Goal: Task Accomplishment & Management: Use online tool/utility

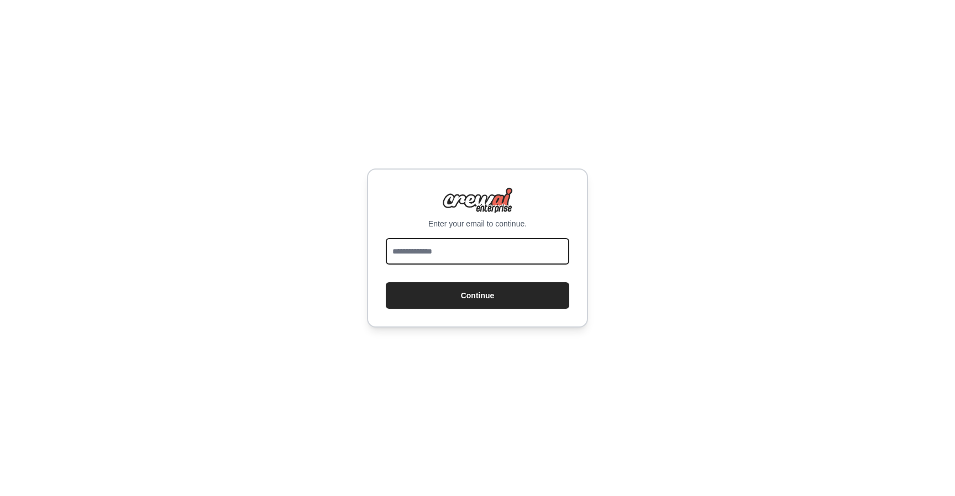
click at [472, 256] on input "email" at bounding box center [478, 251] width 184 height 27
type input "**********"
click at [386, 282] on button "Continue" at bounding box center [478, 295] width 184 height 27
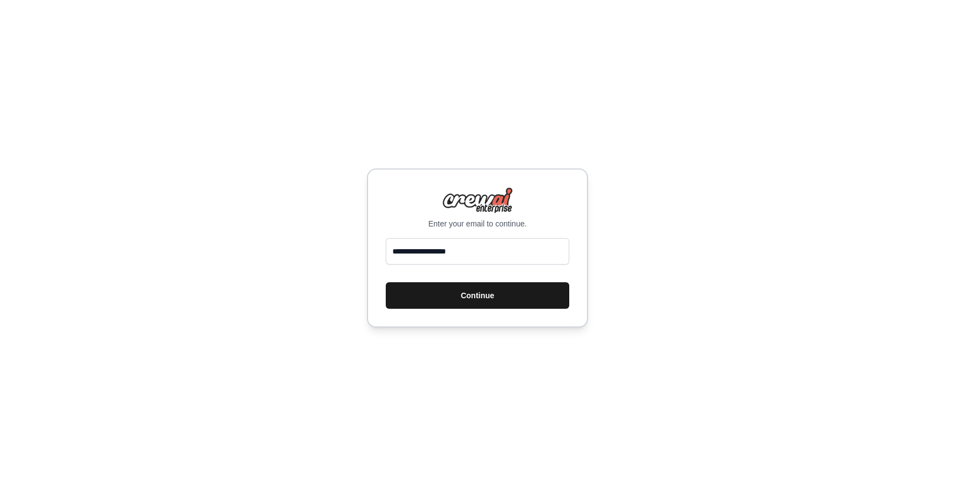
click at [508, 292] on button "Continue" at bounding box center [478, 295] width 184 height 27
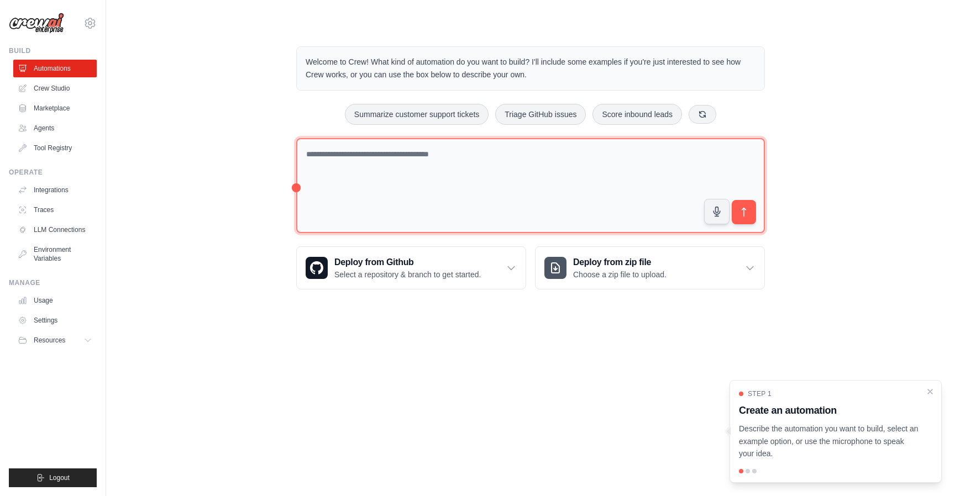
click at [360, 159] on textarea at bounding box center [530, 186] width 469 height 96
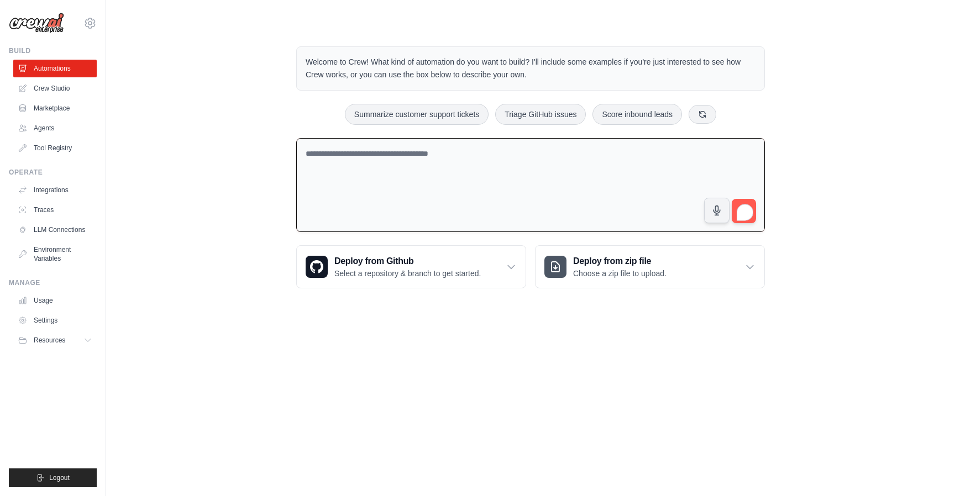
click at [474, 166] on textarea "To enrich screen reader interactions, please activate Accessibility in Grammarl…" at bounding box center [530, 185] width 469 height 95
type textarea "**********"
click at [754, 202] on button "submit" at bounding box center [743, 210] width 25 height 25
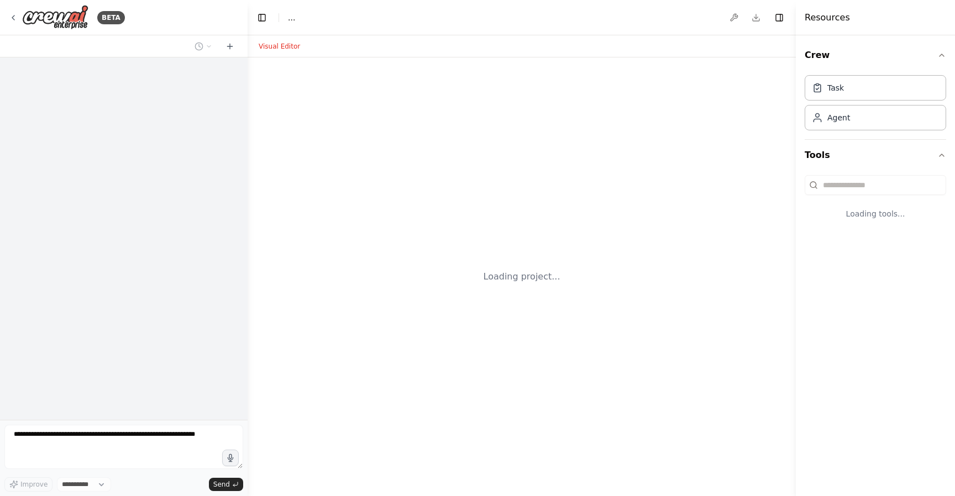
select select "****"
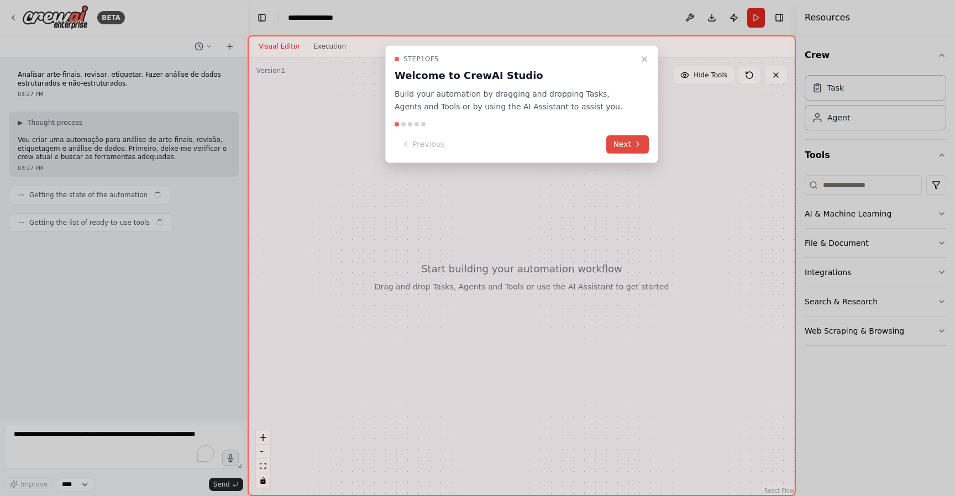
click at [632, 143] on button "Next" at bounding box center [627, 144] width 43 height 18
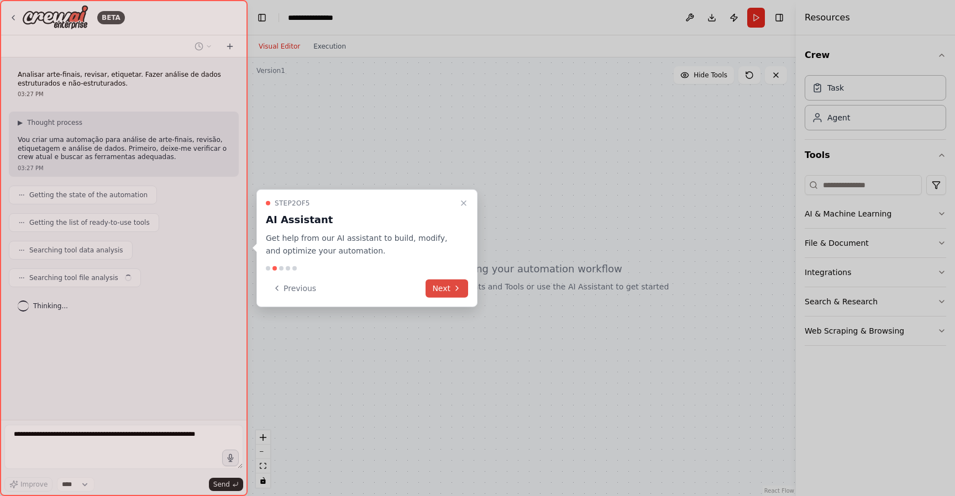
click at [452, 290] on button "Next" at bounding box center [447, 288] width 43 height 18
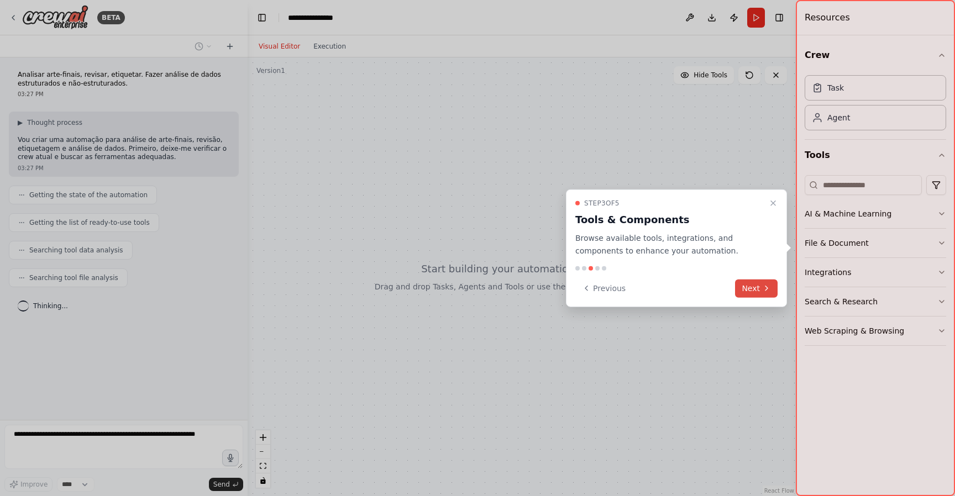
click at [758, 285] on button "Next" at bounding box center [756, 288] width 43 height 18
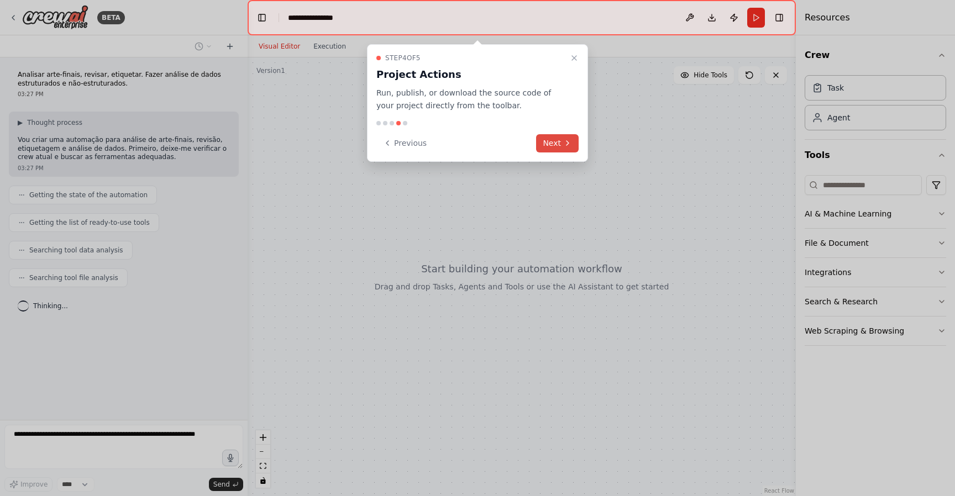
click at [552, 137] on button "Next" at bounding box center [557, 143] width 43 height 18
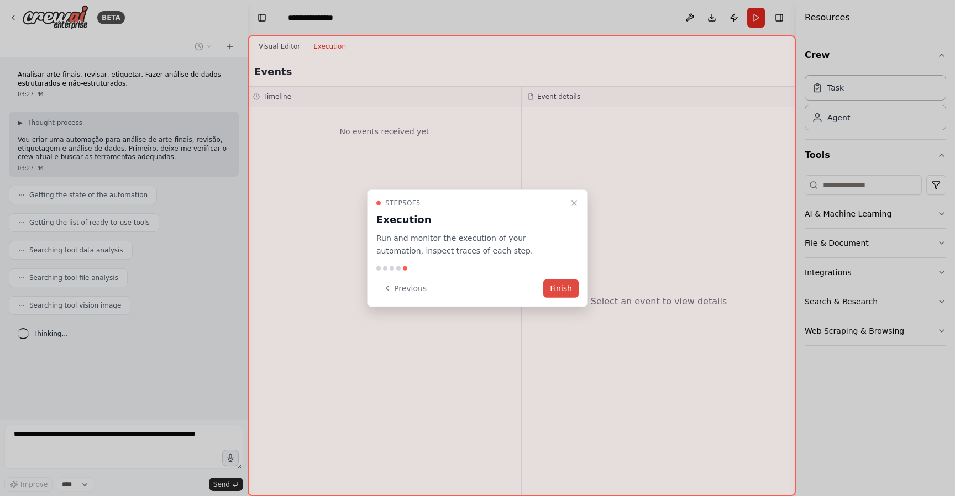
click at [575, 291] on button "Finish" at bounding box center [560, 288] width 35 height 18
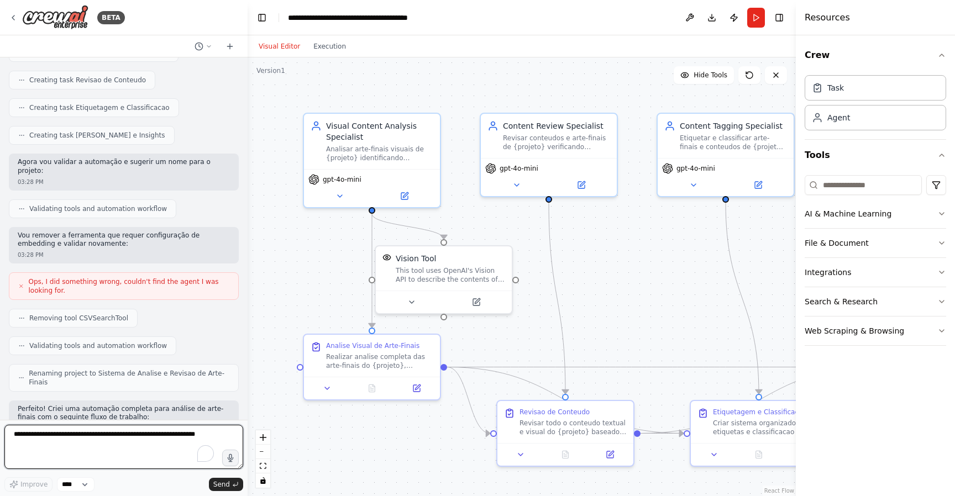
scroll to position [809, 0]
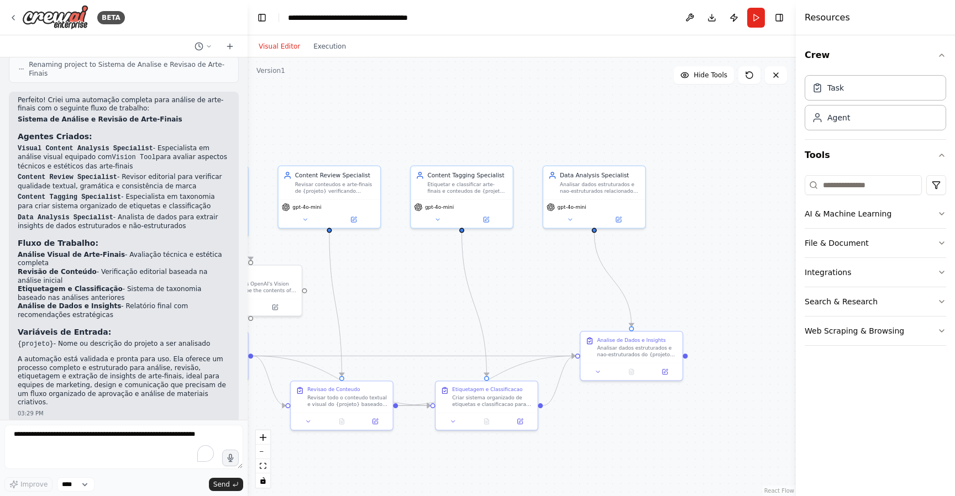
drag, startPoint x: 724, startPoint y: 288, endPoint x: 474, endPoint y: 308, distance: 250.7
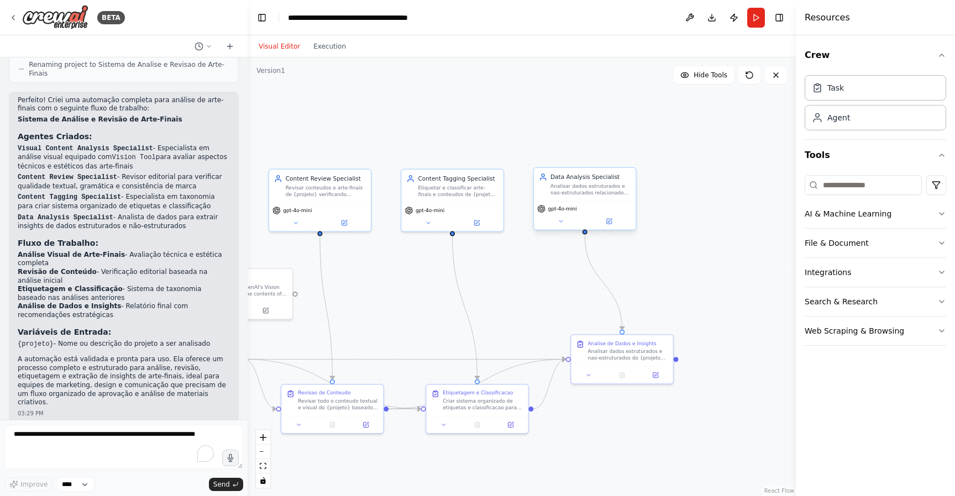
click at [587, 182] on div "Data Analysis Specialist Analisar dados estruturados e nao-estruturados relacio…" at bounding box center [591, 184] width 80 height 23
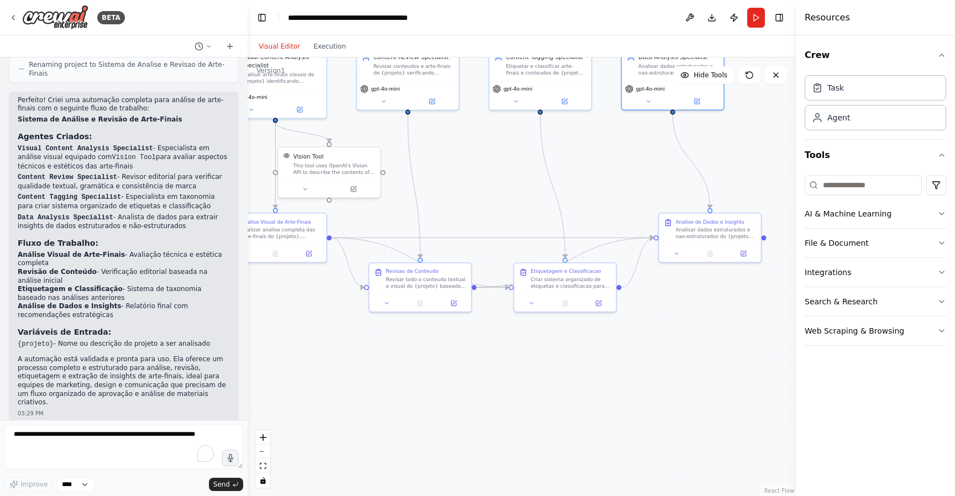
drag, startPoint x: 684, startPoint y: 269, endPoint x: 764, endPoint y: 177, distance: 121.9
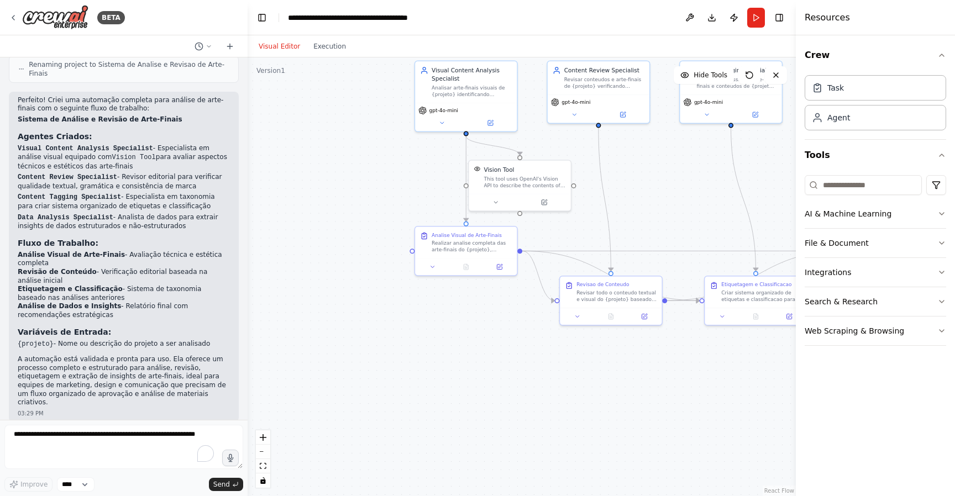
drag, startPoint x: 438, startPoint y: 191, endPoint x: 654, endPoint y: 203, distance: 216.5
drag, startPoint x: 535, startPoint y: 180, endPoint x: 355, endPoint y: 182, distance: 179.7
click at [355, 182] on div "This tool uses OpenAI's Vision API to describe the contents of an image." at bounding box center [348, 180] width 82 height 13
click at [245, 338] on div "BETA Analisar arte-finais, revisar, etiquetar. Fazer análise de dados estrutura…" at bounding box center [477, 248] width 955 height 496
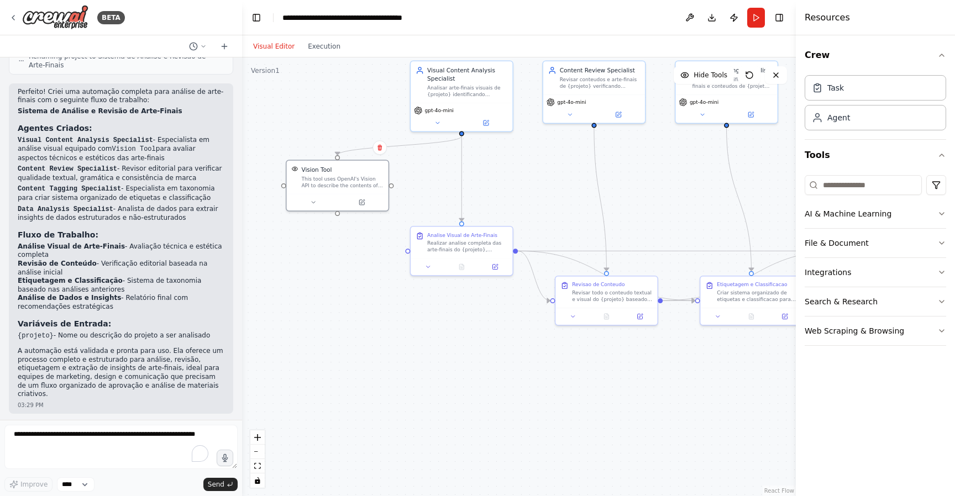
drag, startPoint x: 242, startPoint y: 342, endPoint x: 242, endPoint y: 323, distance: 19.4
click at [242, 323] on div "BETA Analisar arte-finais, revisar, etiquetar. Fazer análise de dados estrutura…" at bounding box center [477, 248] width 955 height 496
click at [240, 335] on div at bounding box center [240, 248] width 4 height 496
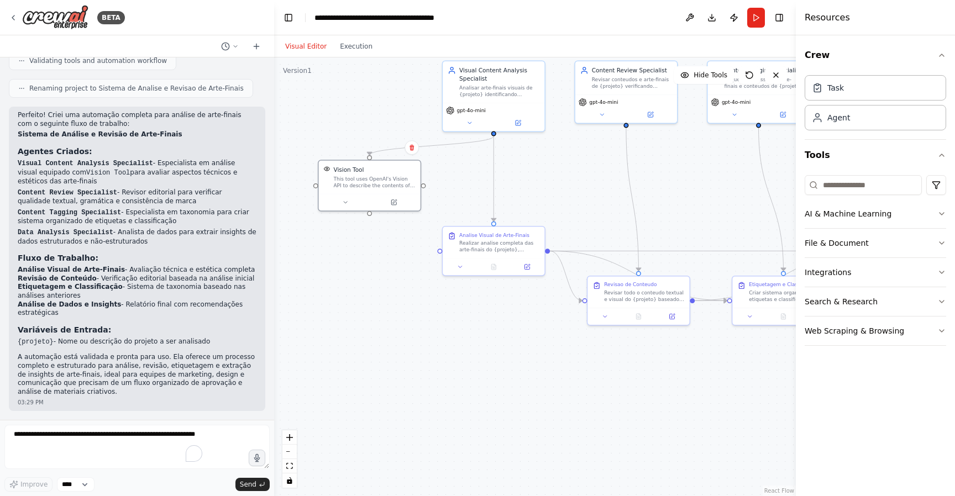
scroll to position [748, 0]
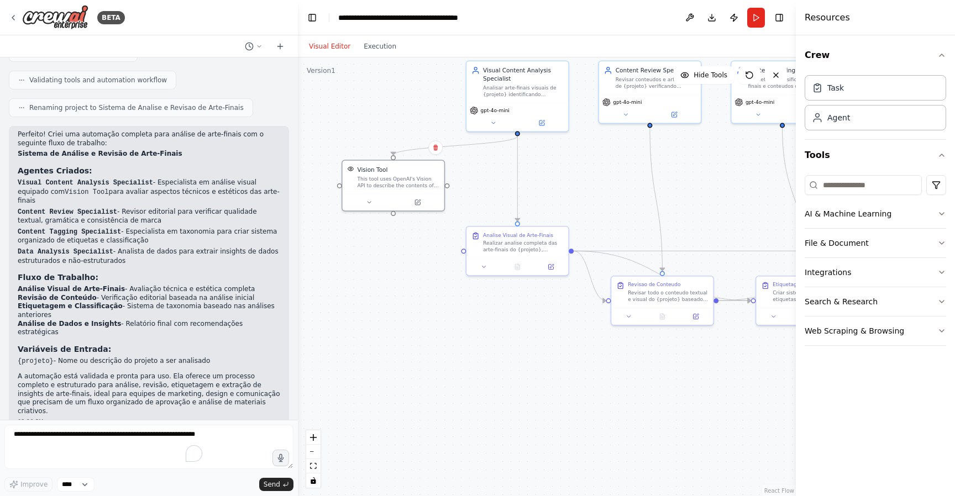
drag, startPoint x: 239, startPoint y: 341, endPoint x: 298, endPoint y: 239, distance: 118.1
click at [298, 239] on div "BETA Analisar arte-finais, revisar, etiquetar. Fazer análise de dados estrutura…" at bounding box center [477, 248] width 955 height 496
click at [523, 93] on div "Analisar arte-finais visuais de {projeto} identificando elementos de design, qu…" at bounding box center [523, 89] width 80 height 13
click at [523, 92] on div "Analisar arte-finais visuais de {projeto} identificando elementos de design, qu…" at bounding box center [523, 89] width 80 height 13
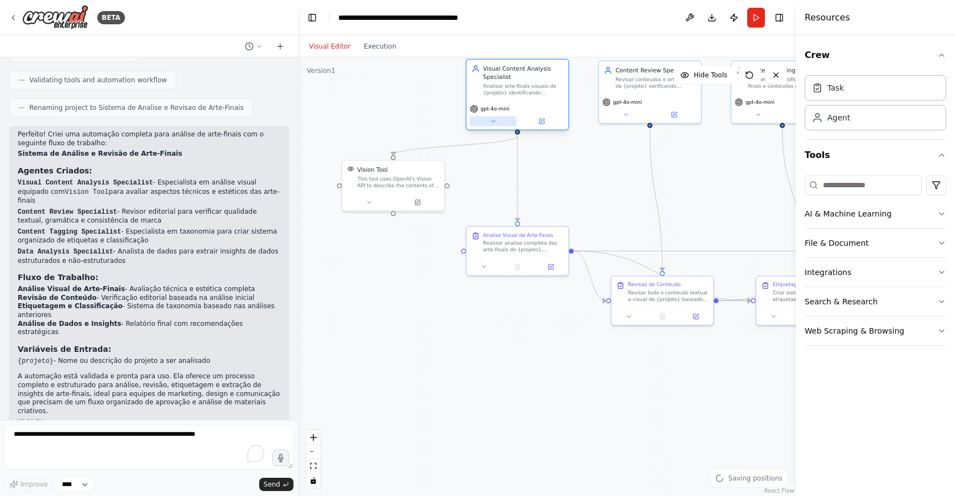
click at [494, 121] on icon at bounding box center [493, 121] width 7 height 7
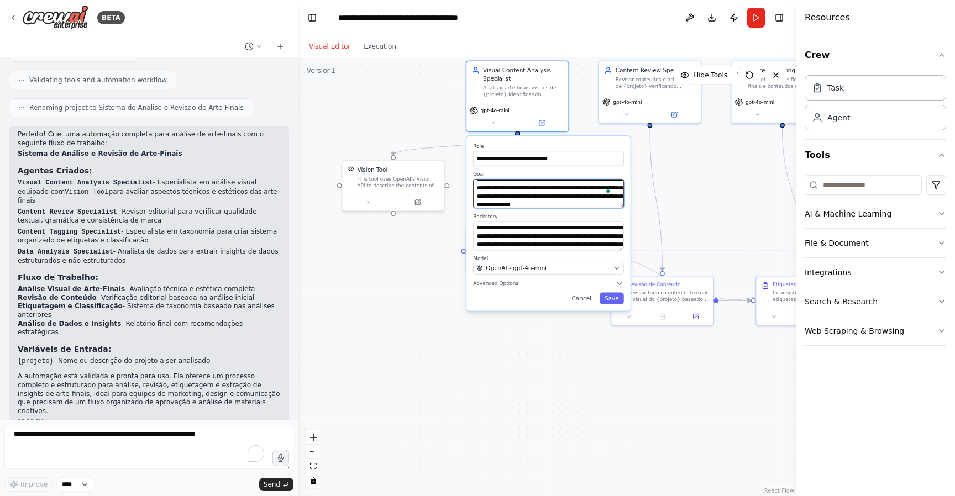
scroll to position [0, 0]
click at [380, 284] on div ".deletable-edge-delete-btn { width: 20px; height: 20px; border: 0px solid #ffff…" at bounding box center [547, 276] width 498 height 439
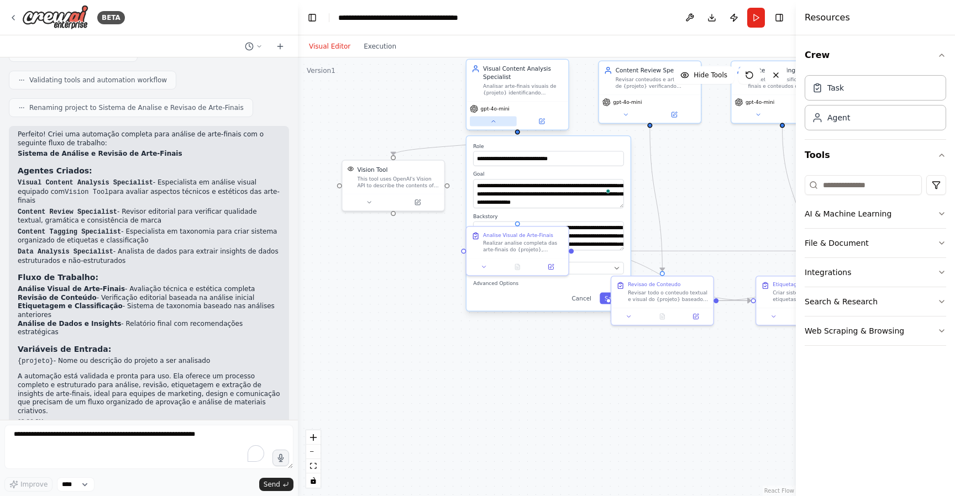
click at [495, 122] on icon at bounding box center [493, 121] width 7 height 7
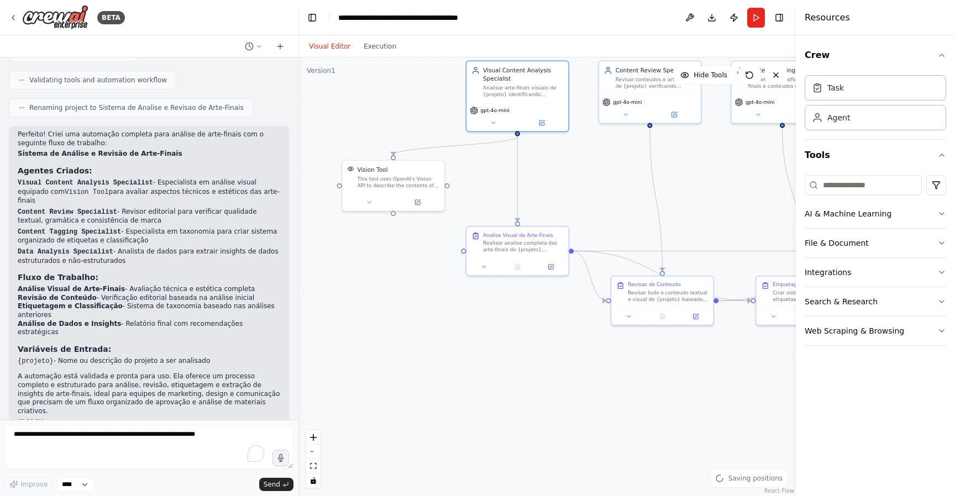
click at [488, 346] on div ".deletable-edge-delete-btn { width: 20px; height: 20px; border: 0px solid #ffff…" at bounding box center [547, 276] width 498 height 439
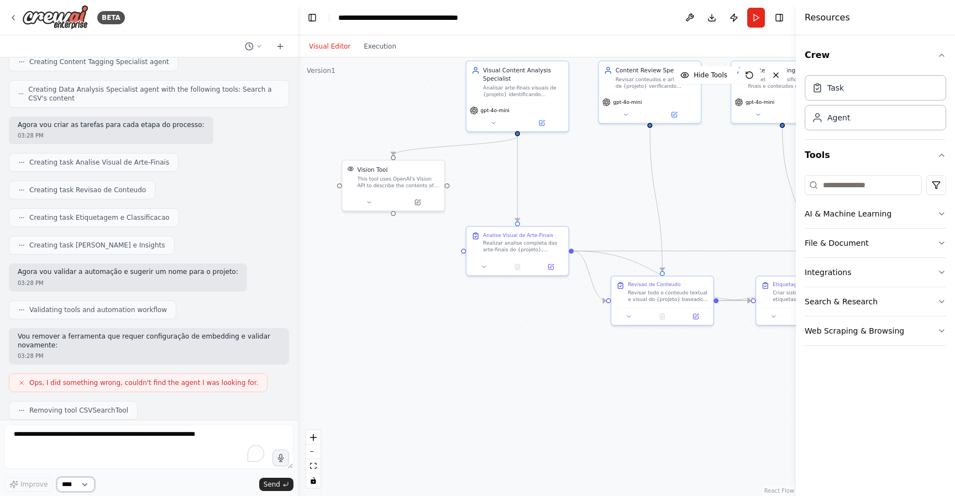
click at [87, 485] on select "****" at bounding box center [76, 485] width 38 height 14
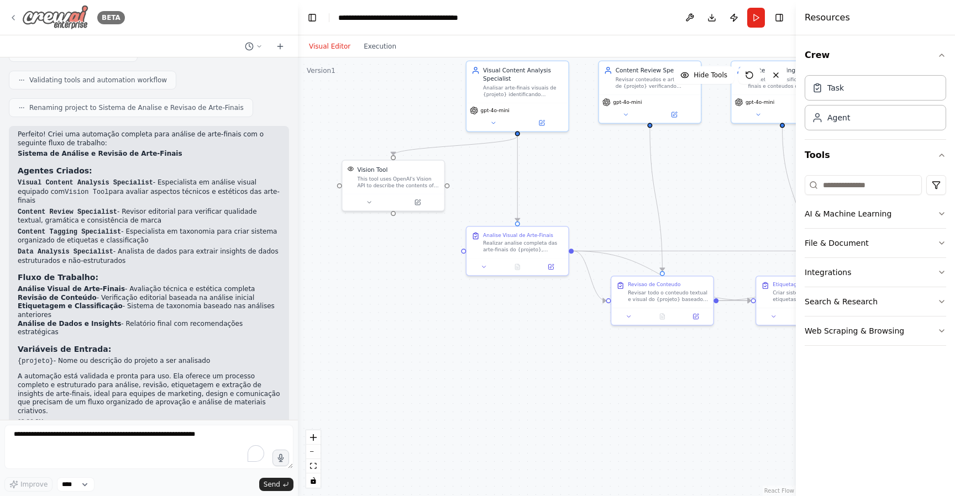
click at [48, 14] on img at bounding box center [55, 17] width 66 height 25
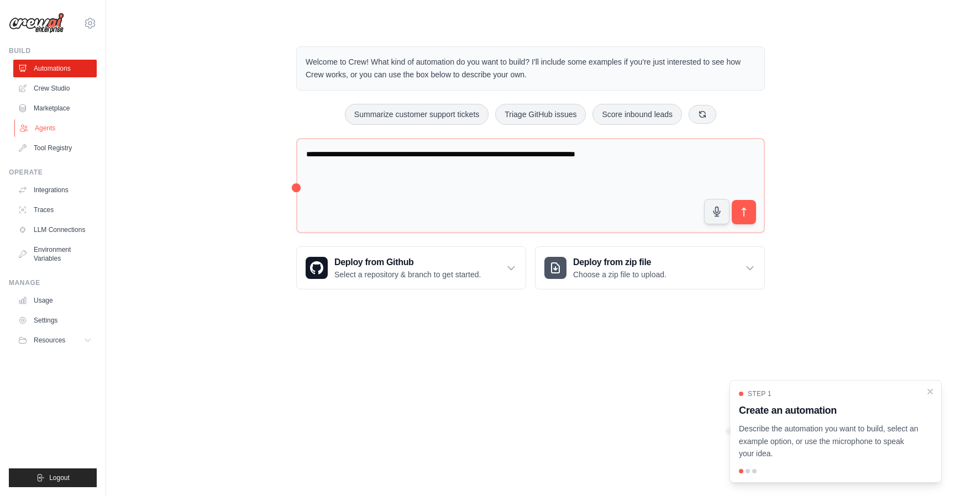
click at [48, 128] on link "Agents" at bounding box center [55, 128] width 83 height 18
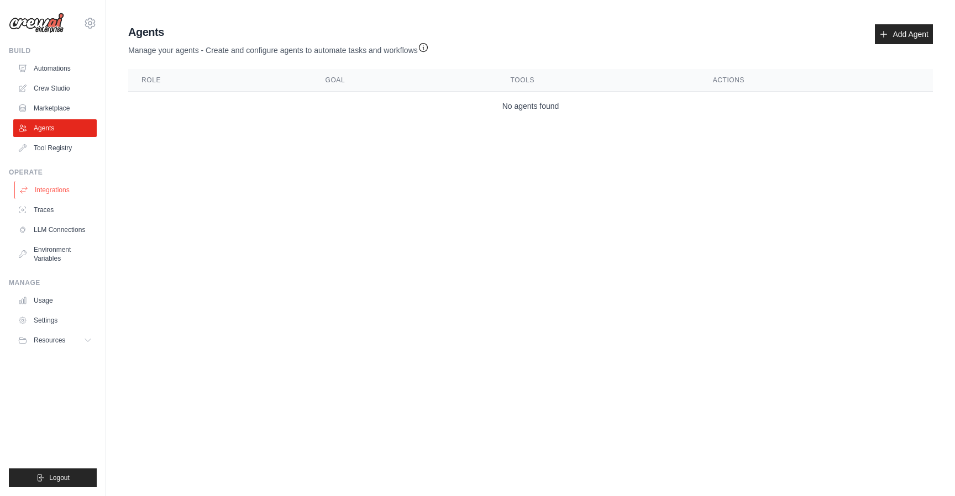
click at [59, 191] on link "Integrations" at bounding box center [55, 190] width 83 height 18
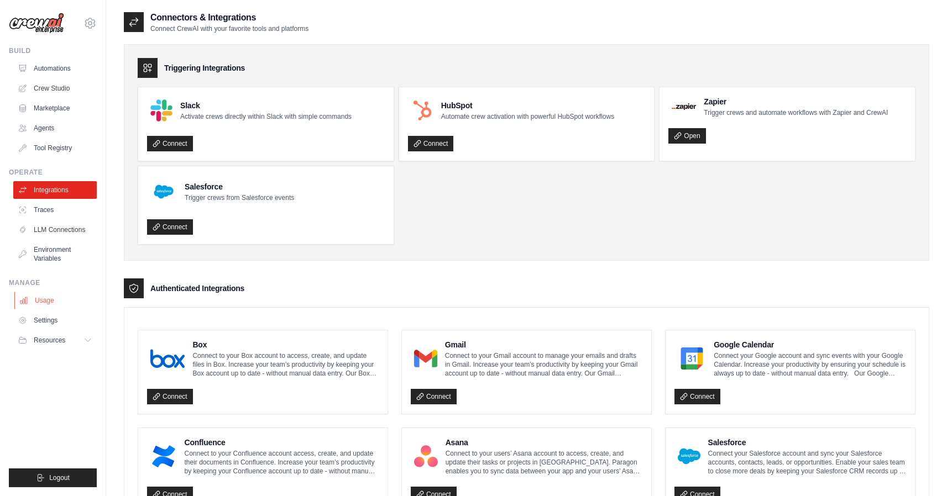
click at [49, 295] on link "Usage" at bounding box center [55, 301] width 83 height 18
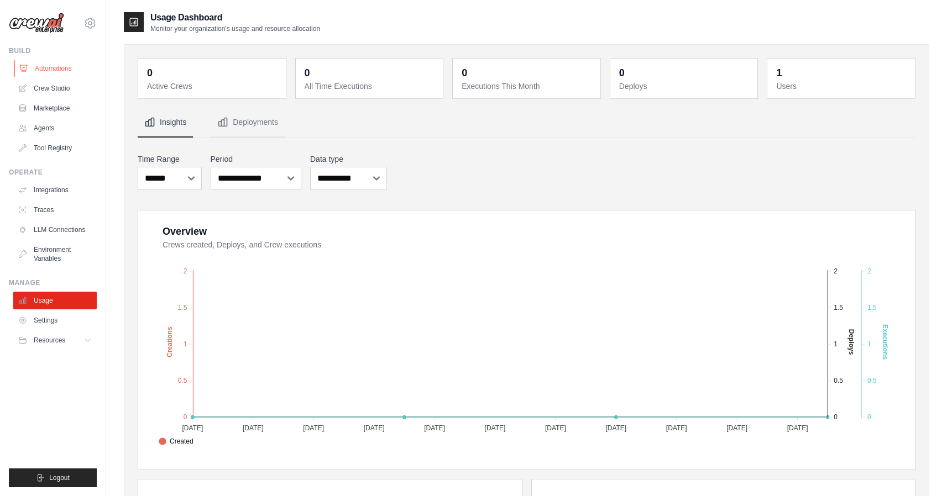
click at [43, 69] on link "Automations" at bounding box center [55, 69] width 83 height 18
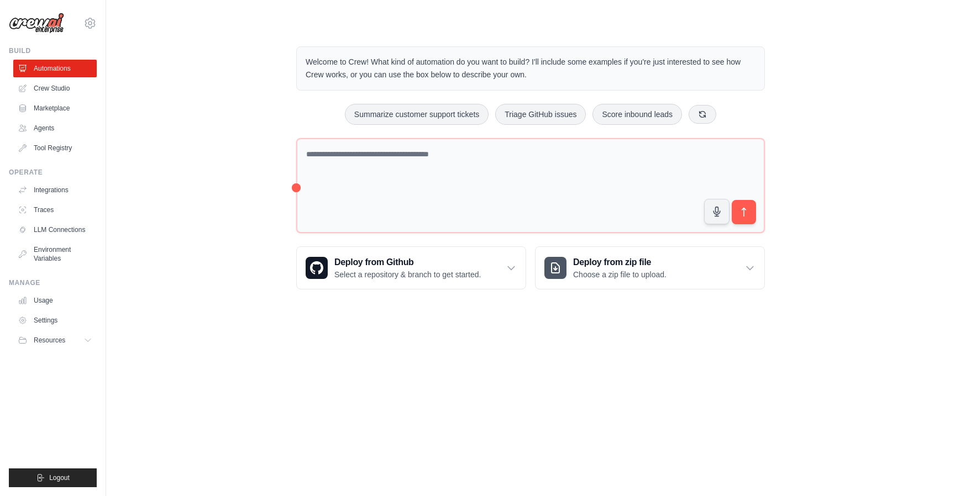
click at [892, 222] on div "Welcome to Crew! What kind of automation do you want to build? I'll include som…" at bounding box center [531, 168] width 814 height 279
click at [60, 92] on link "Crew Studio" at bounding box center [55, 89] width 83 height 18
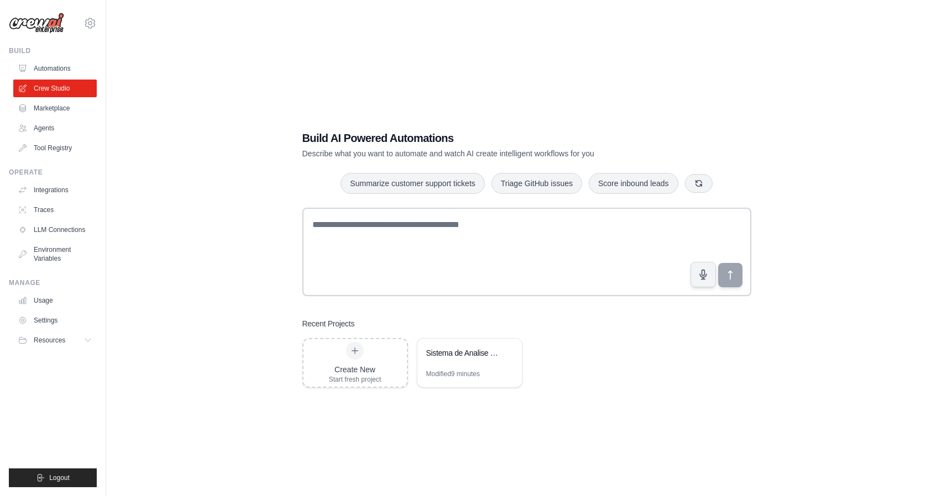
click at [815, 122] on div "Build AI Powered Automations Describe what you want to automate and watch AI cr…" at bounding box center [526, 259] width 805 height 496
